Goal: Task Accomplishment & Management: Complete application form

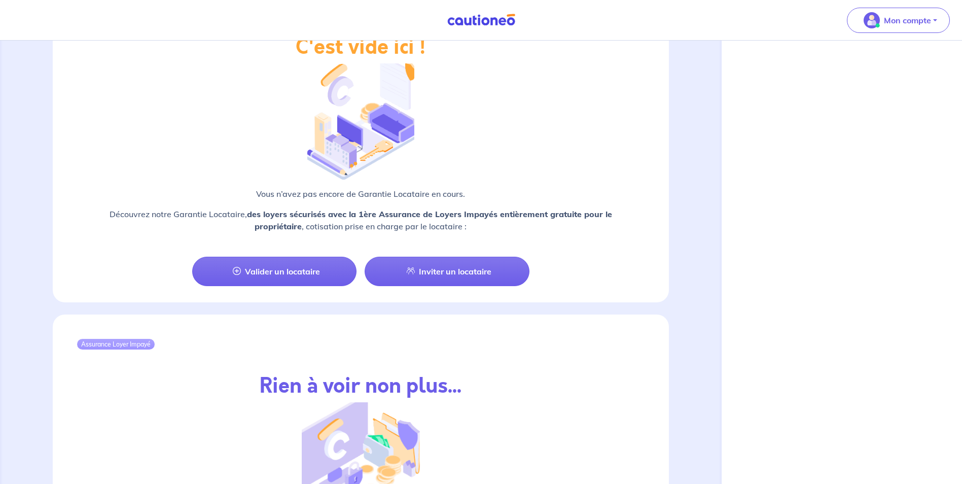
scroll to position [802, 0]
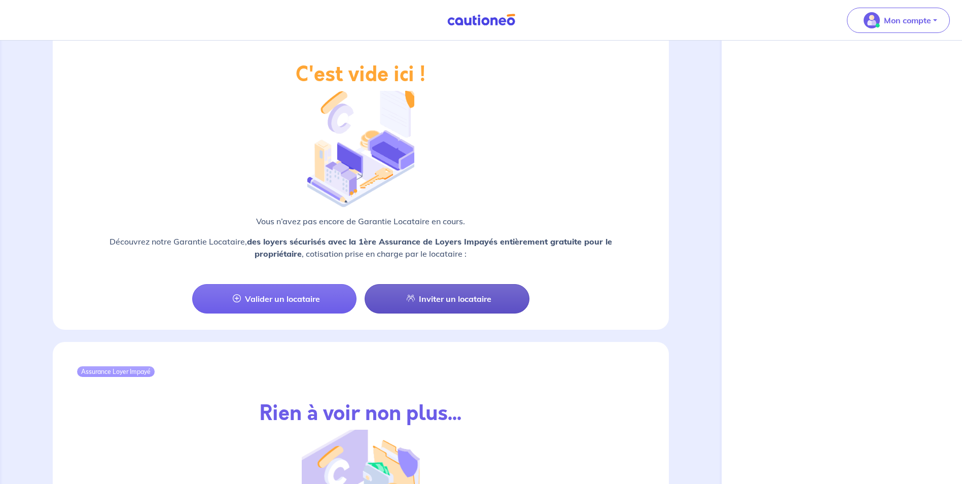
click at [452, 289] on link "Inviter un locataire" at bounding box center [446, 298] width 164 height 29
select select "FR"
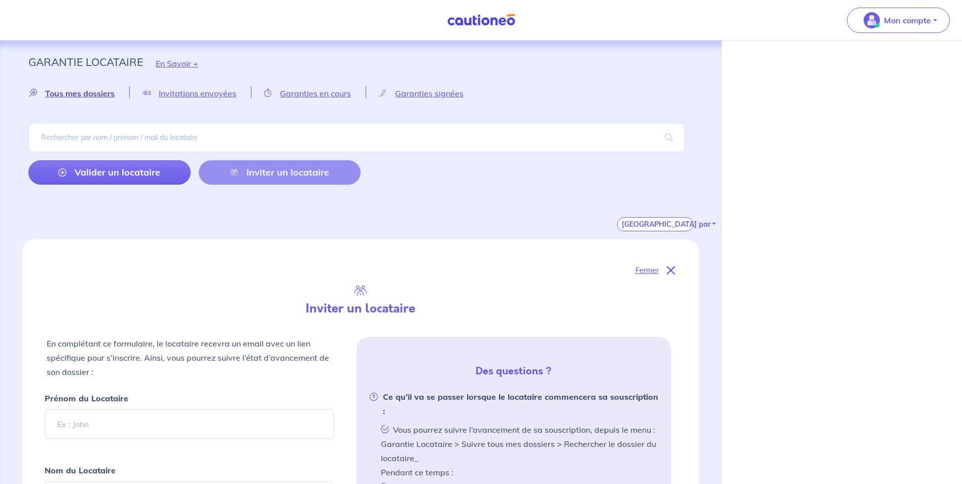
click at [75, 94] on span "Tous mes dossiers" at bounding box center [79, 93] width 69 height 10
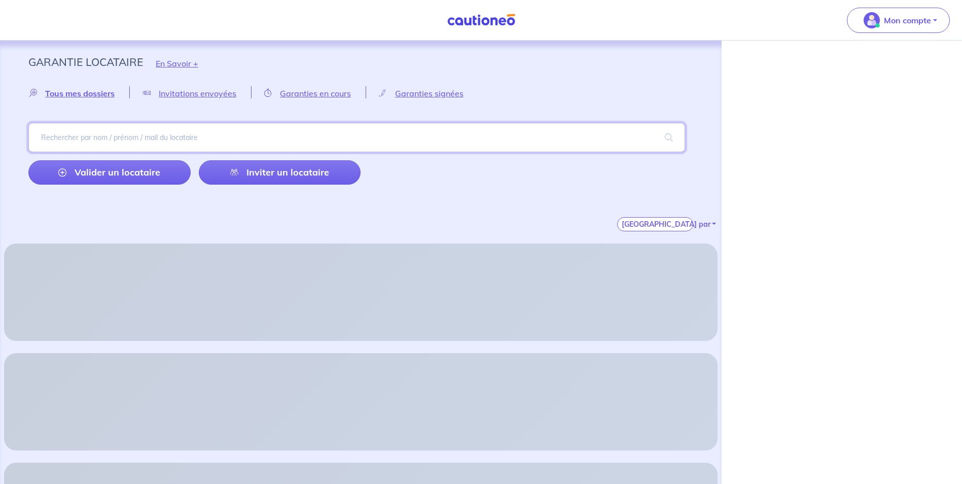
click at [69, 138] on input "search" at bounding box center [356, 137] width 656 height 29
type input "boisne-noc"
click at [668, 138] on span at bounding box center [668, 137] width 32 height 28
click at [430, 93] on span "Garanties signées" at bounding box center [429, 93] width 68 height 10
click at [69, 138] on input "search" at bounding box center [356, 137] width 656 height 29
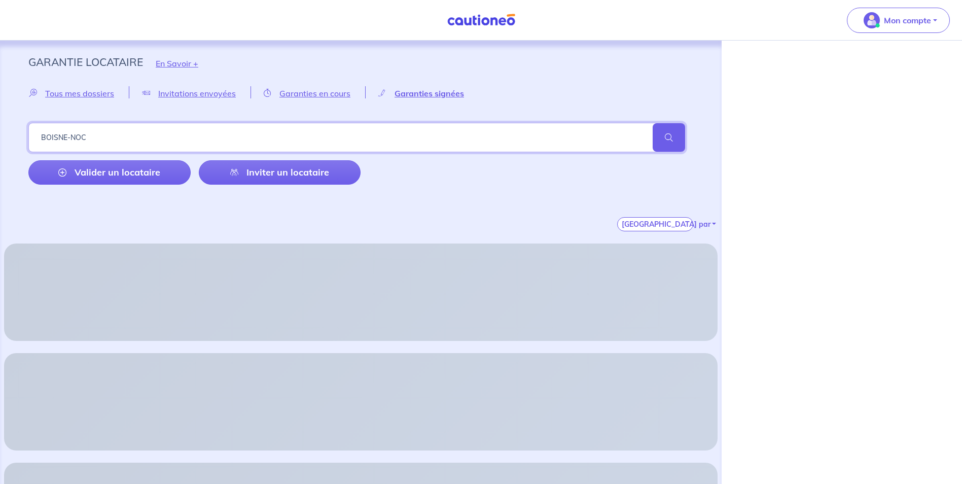
type input "BOISNE-NOC"
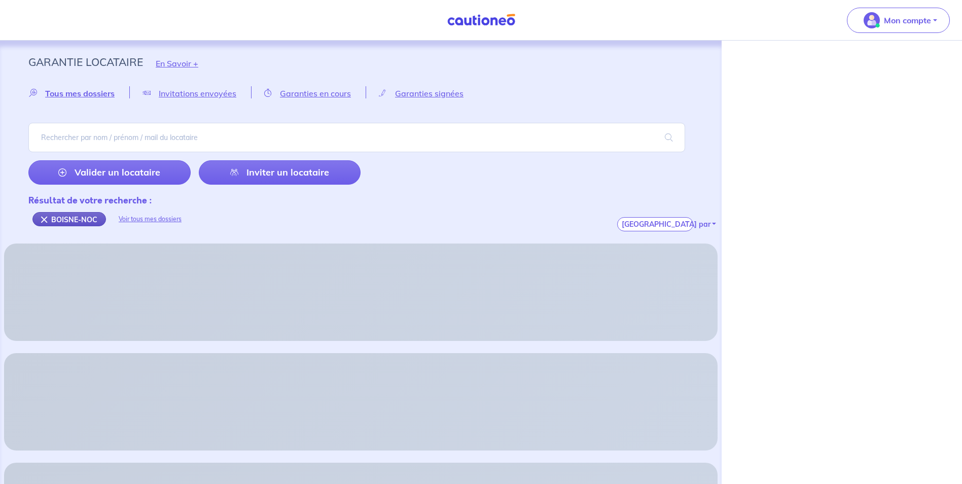
click at [65, 222] on div "BOISNE-NOC" at bounding box center [69, 219] width 74 height 14
click at [67, 134] on input "search" at bounding box center [356, 137] width 656 height 29
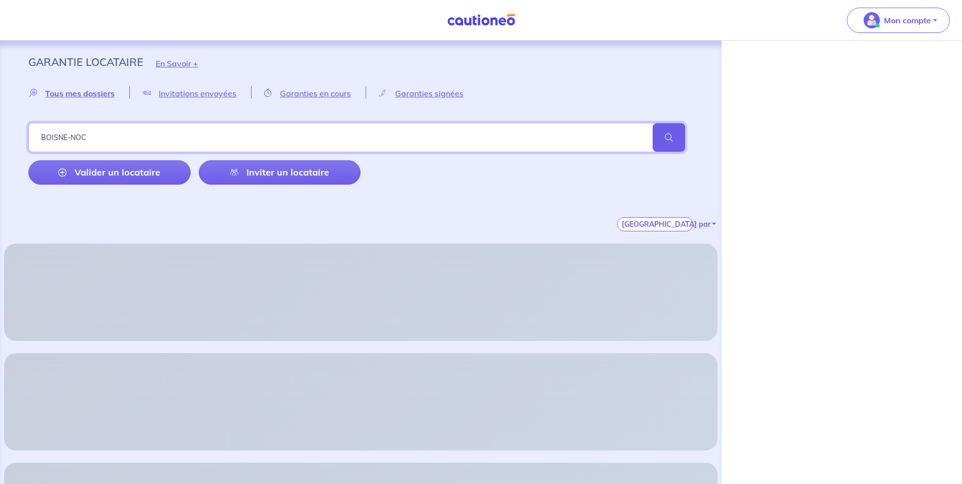
type input "BOISNE-NOC"
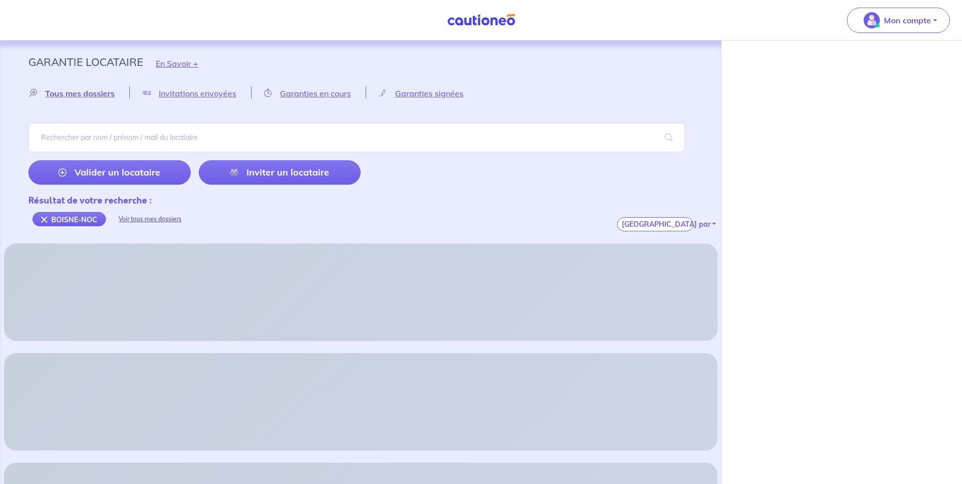
click at [146, 218] on div "Voir tous mes dossiers" at bounding box center [150, 219] width 88 height 24
click at [91, 94] on span "Tous mes dossiers" at bounding box center [79, 93] width 69 height 10
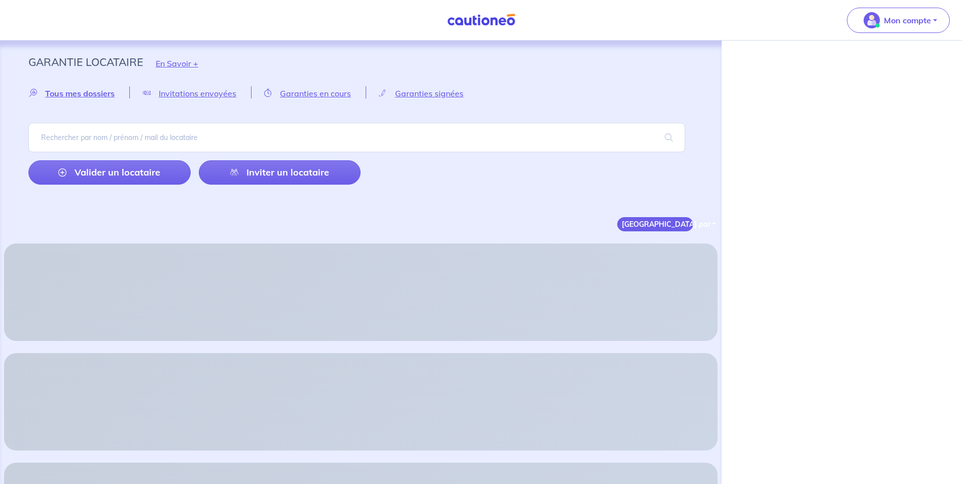
click at [668, 223] on button "[GEOGRAPHIC_DATA] par" at bounding box center [655, 224] width 76 height 14
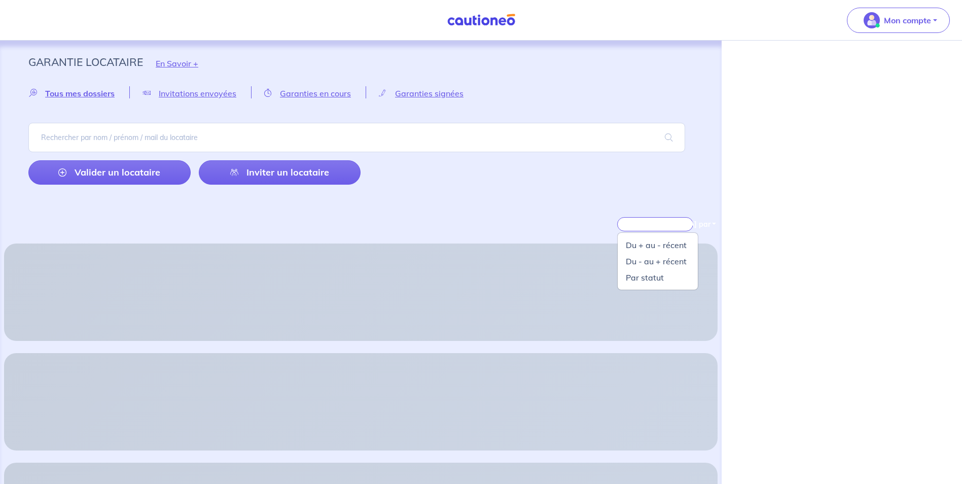
click at [435, 184] on div "Valider un locataire Inviter un locataire" at bounding box center [360, 154] width 665 height 62
click at [412, 93] on span "Garanties signées" at bounding box center [429, 93] width 68 height 10
select select "FR"
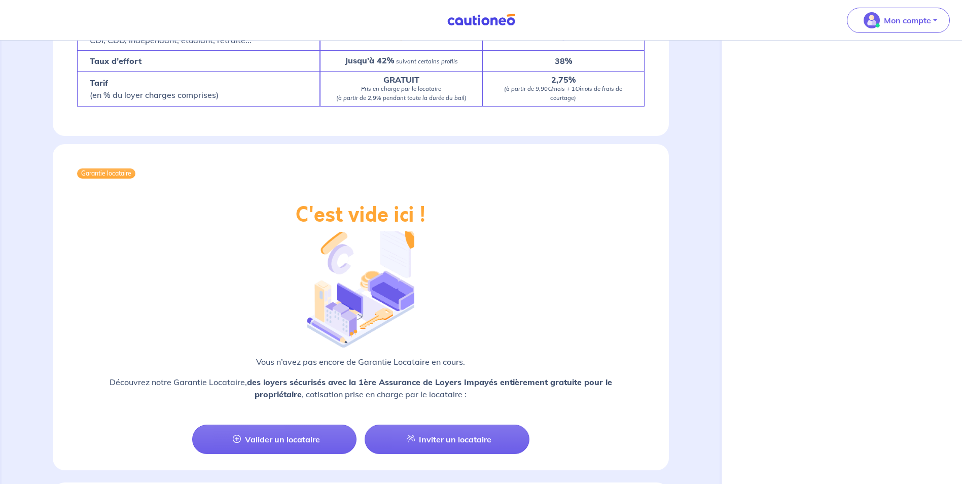
scroll to position [760, 0]
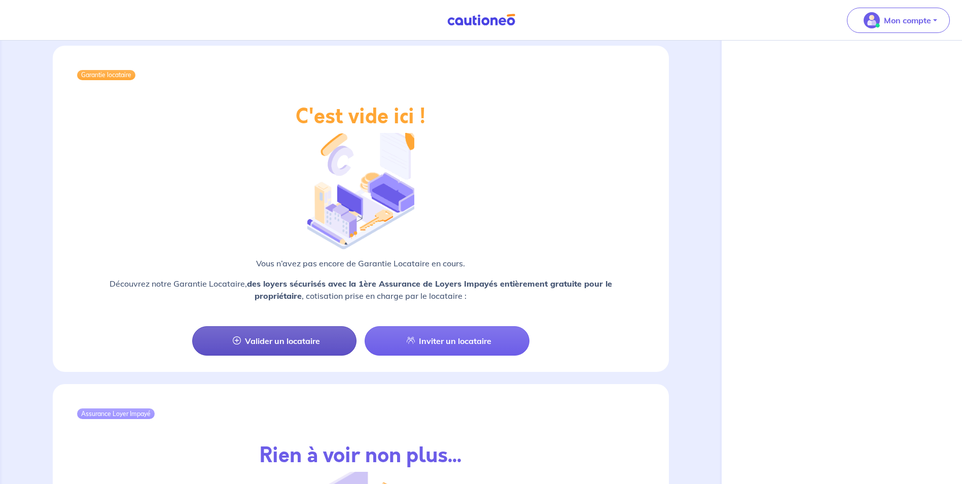
click at [291, 329] on link "Valider un locataire" at bounding box center [274, 340] width 164 height 29
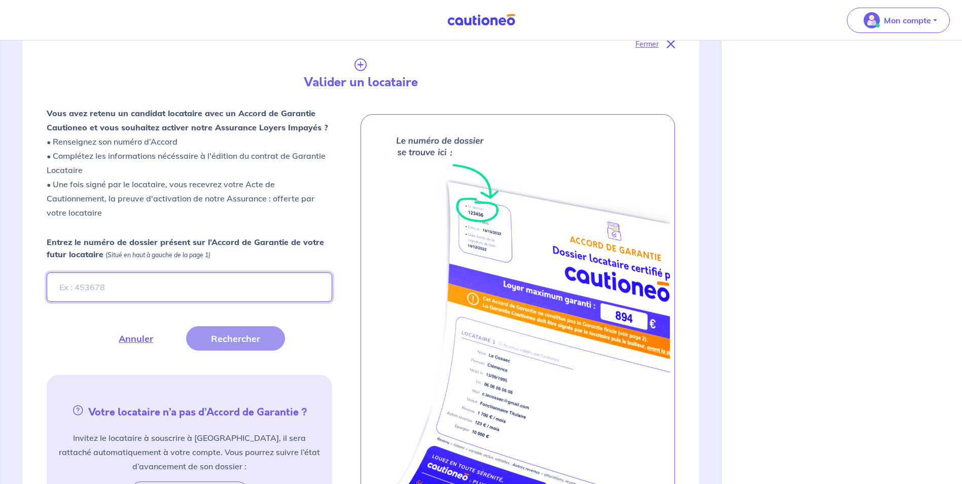
scroll to position [221, 0]
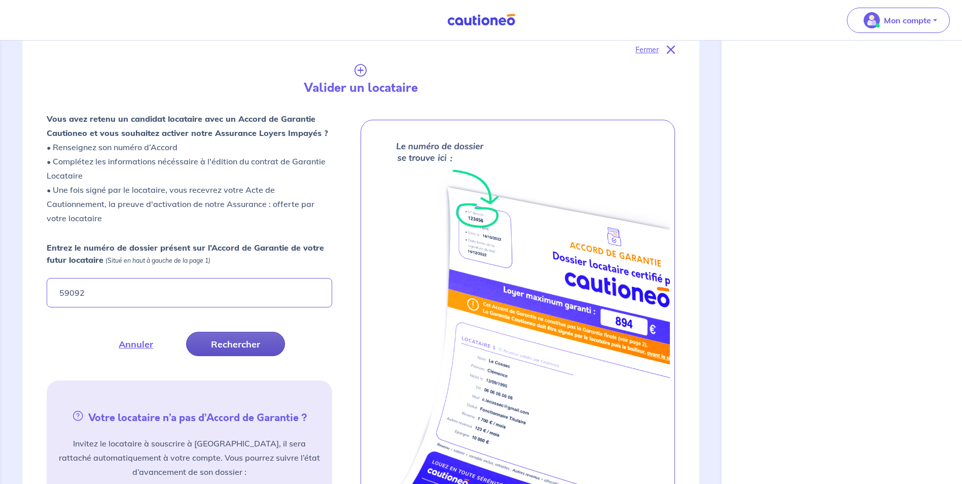
click at [234, 345] on button "Rechercher" at bounding box center [235, 344] width 99 height 24
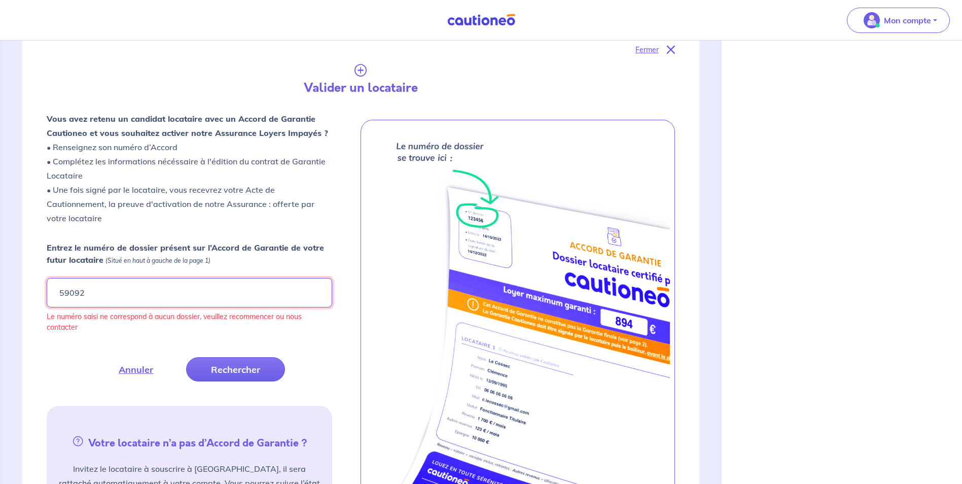
drag, startPoint x: 91, startPoint y: 295, endPoint x: 31, endPoint y: 282, distance: 61.1
click at [33, 285] on div "Fermer Valider un locataire Vous avez retenu un candidat locataire avec un Acco…" at bounding box center [360, 303] width 677 height 568
type input "01807291"
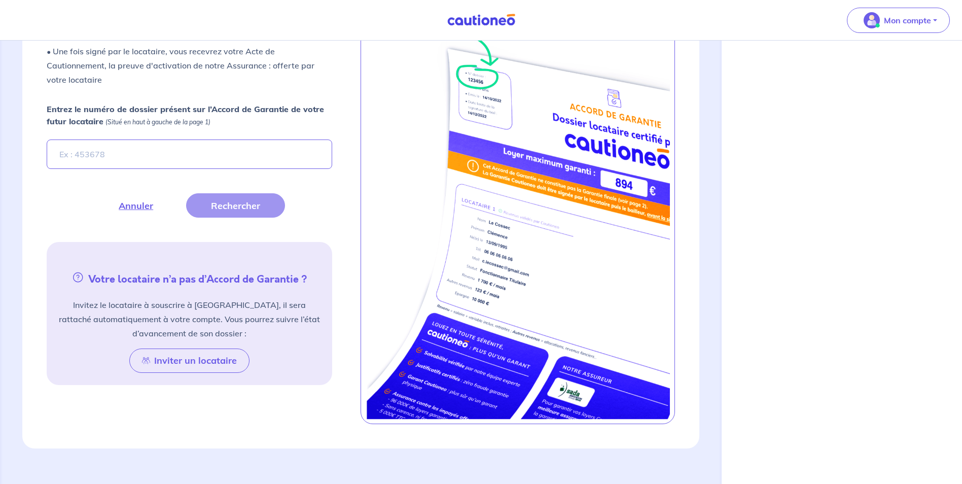
scroll to position [310, 0]
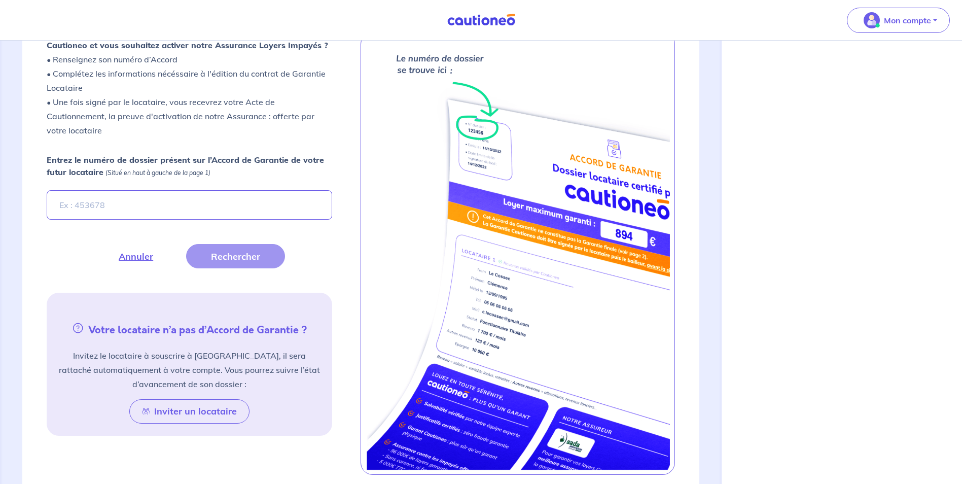
click at [82, 201] on input "Entrez le numéro de dossier présent sur l’Accord de Garantie de votre futur loc…" at bounding box center [189, 204] width 285 height 29
click at [260, 255] on button "Rechercher" at bounding box center [235, 256] width 99 height 24
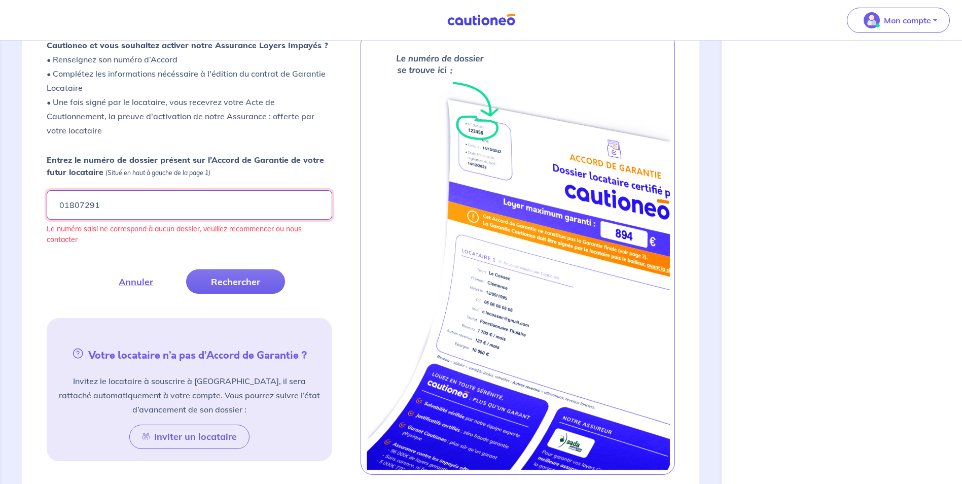
click at [108, 207] on input "01807291" at bounding box center [189, 204] width 285 height 29
drag, startPoint x: 108, startPoint y: 207, endPoint x: 44, endPoint y: 207, distance: 64.4
click at [44, 207] on form "Entrez le numéro de dossier présent sur l’Accord de Garantie de votre futur loc…" at bounding box center [190, 224] width 298 height 140
click at [237, 287] on button "Rechercher" at bounding box center [235, 281] width 99 height 24
click at [72, 205] on input "FKL3Hr" at bounding box center [189, 204] width 285 height 29
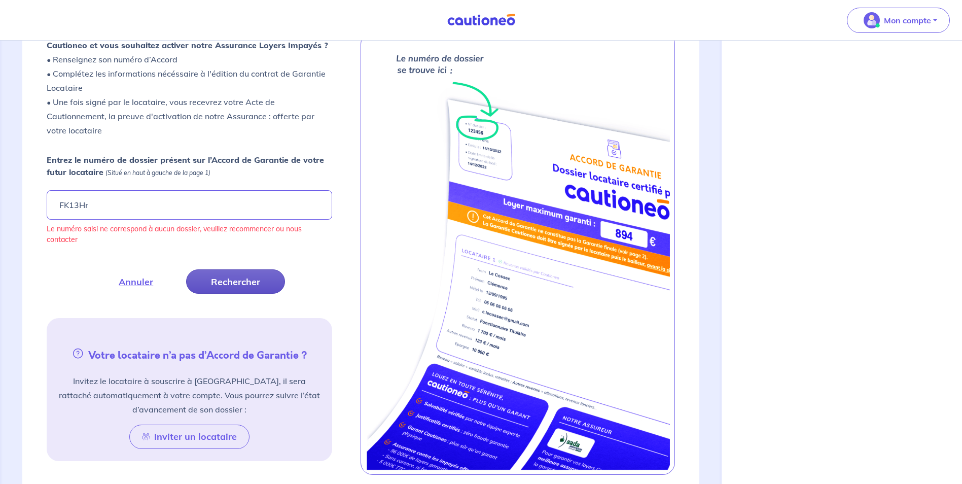
click at [246, 285] on button "Rechercher" at bounding box center [235, 281] width 99 height 24
click at [74, 204] on input "FK13Hr" at bounding box center [189, 204] width 285 height 29
click at [243, 284] on button "Rechercher" at bounding box center [235, 281] width 99 height 24
click at [396, 212] on img at bounding box center [517, 252] width 307 height 433
drag, startPoint x: 90, startPoint y: 207, endPoint x: 45, endPoint y: 197, distance: 46.7
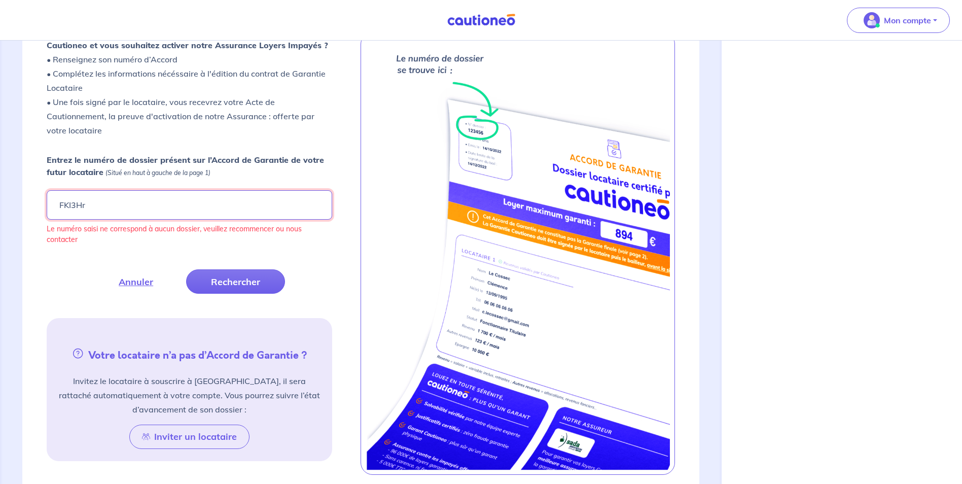
click at [45, 197] on form "Entrez le numéro de dossier présent sur l’Accord de Garantie de votre futur loc…" at bounding box center [190, 224] width 298 height 140
type input "5F00016"
click at [223, 282] on button "Rechercher" at bounding box center [235, 281] width 99 height 24
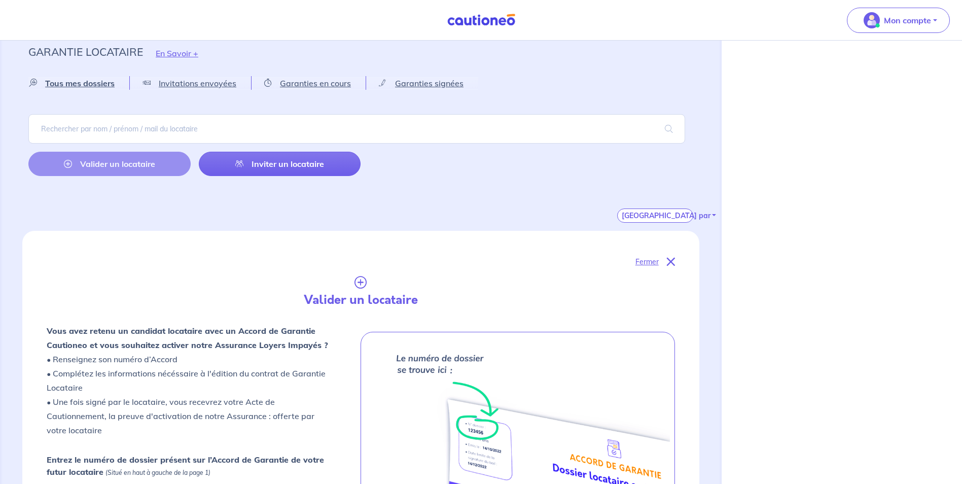
scroll to position [0, 0]
